Goal: Information Seeking & Learning: Learn about a topic

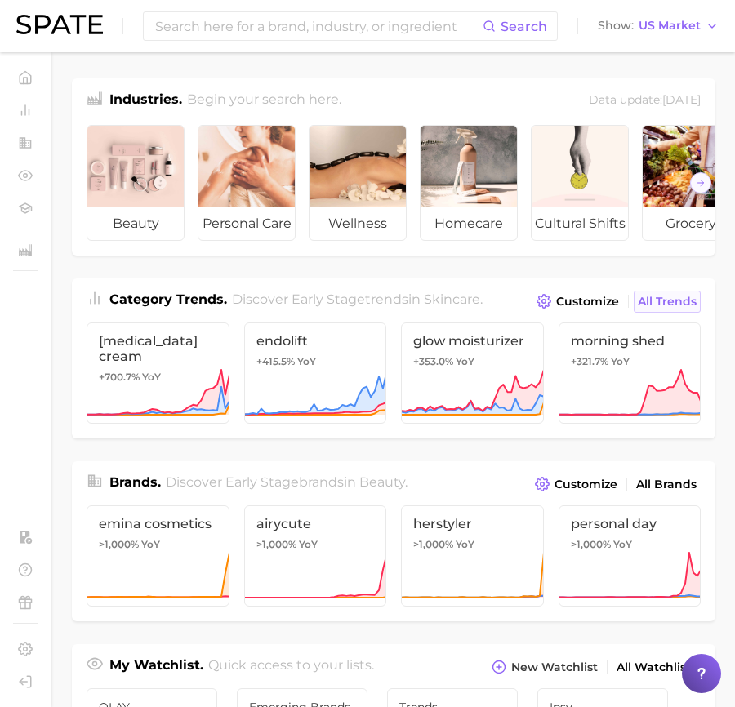
click at [667, 305] on span "All Trends" at bounding box center [667, 302] width 59 height 14
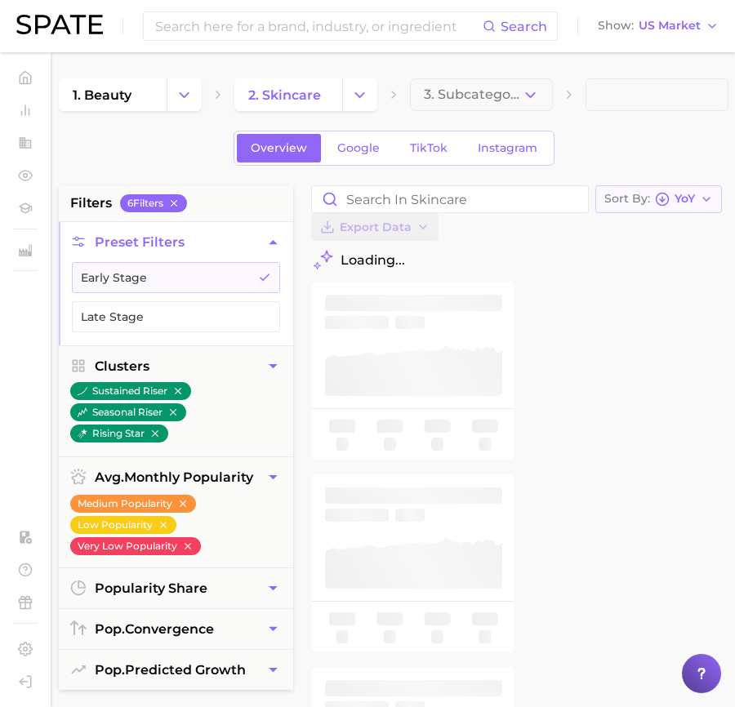
click at [671, 206] on button "Sort By [PERSON_NAME]" at bounding box center [658, 199] width 127 height 28
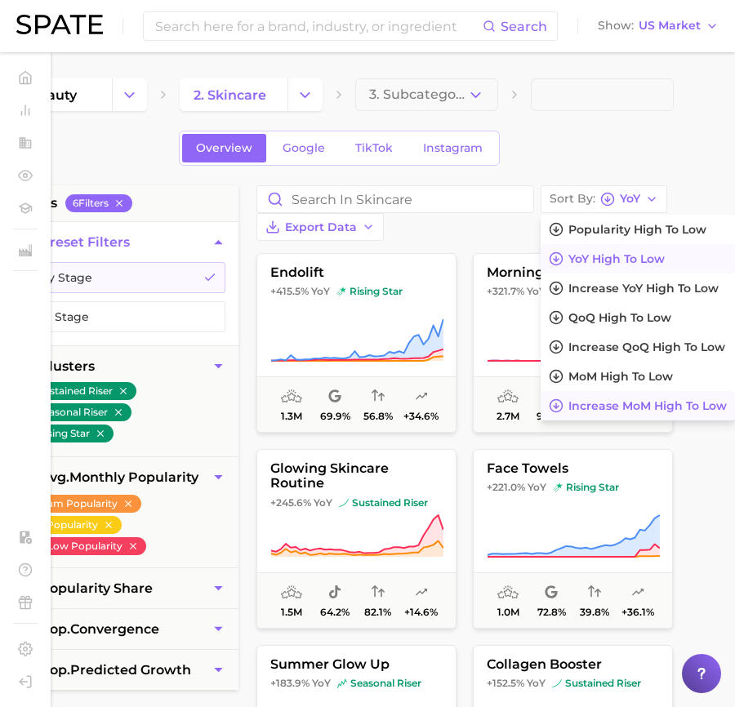
click at [643, 409] on span "Increase MoM high to low" at bounding box center [648, 406] width 158 height 14
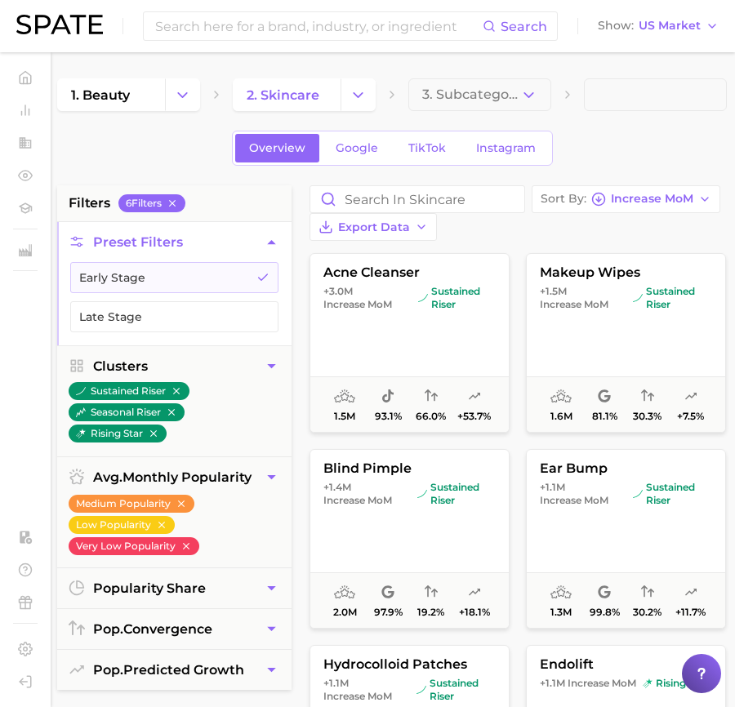
scroll to position [0, 1]
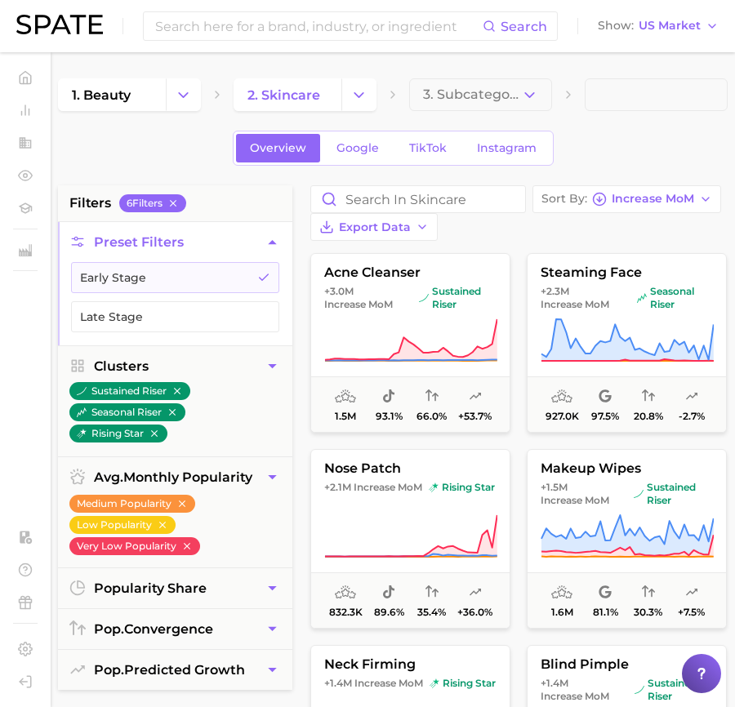
click at [498, 225] on div "Sort By Increase MoM Export Data" at bounding box center [518, 213] width 417 height 56
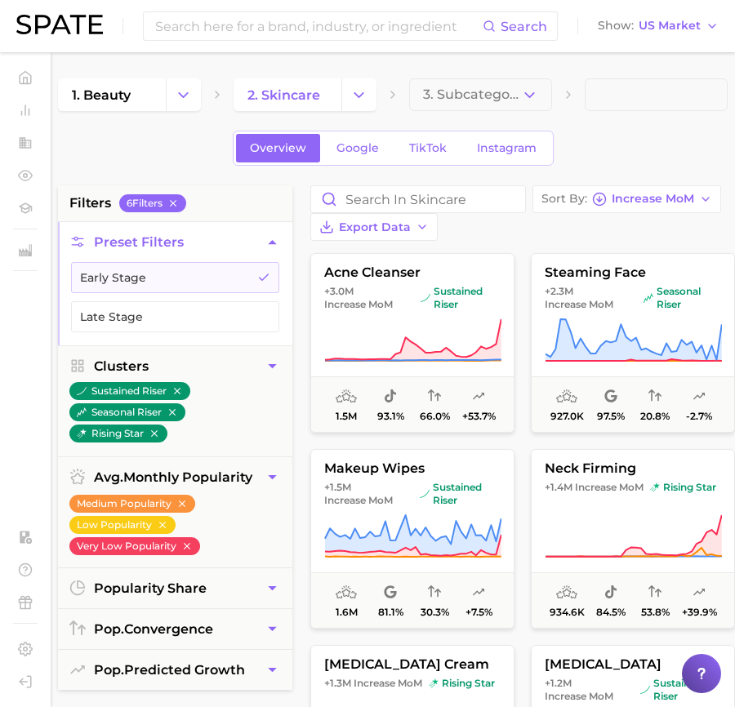
scroll to position [0, 0]
